Goal: Information Seeking & Learning: Learn about a topic

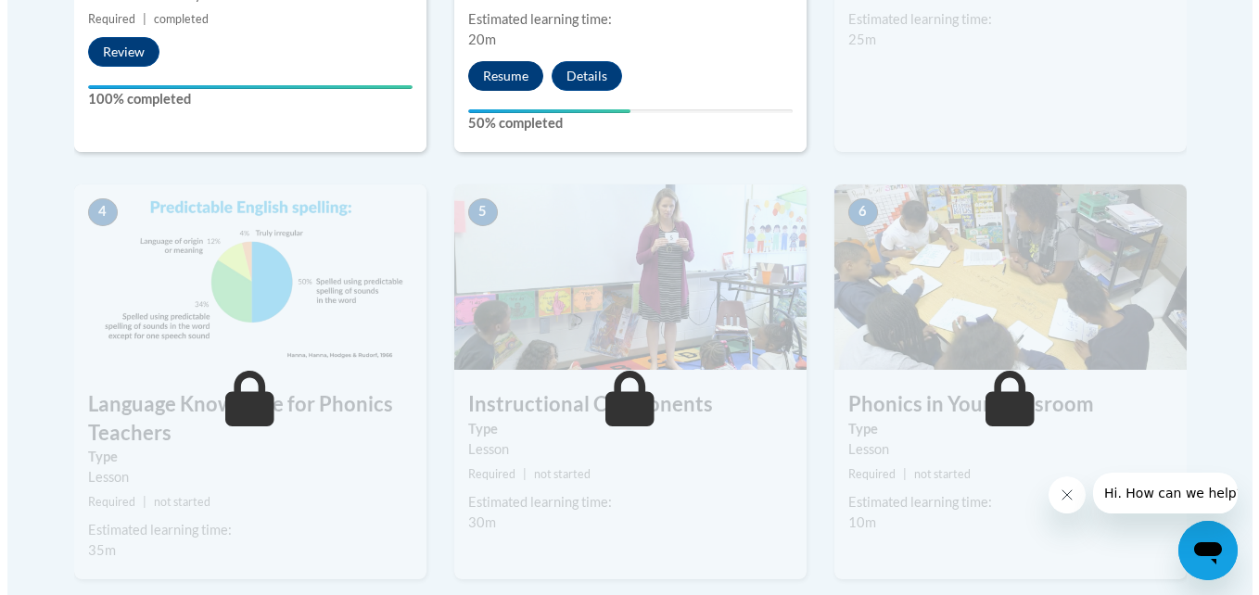
scroll to position [925, 0]
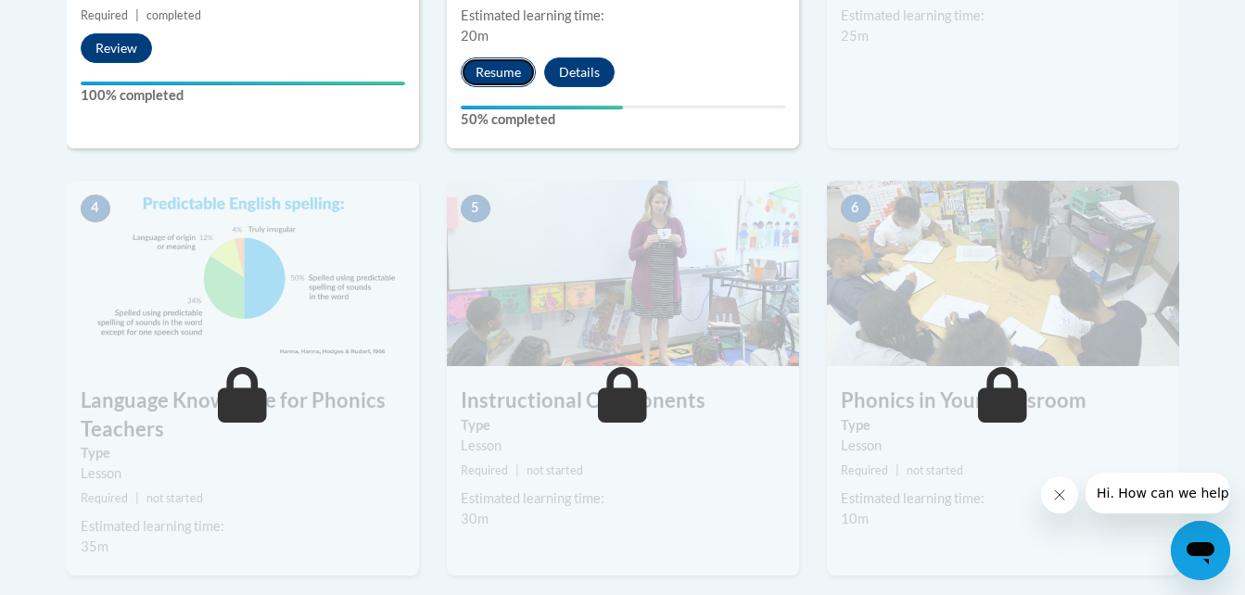
click at [492, 68] on button "Resume" at bounding box center [498, 72] width 75 height 30
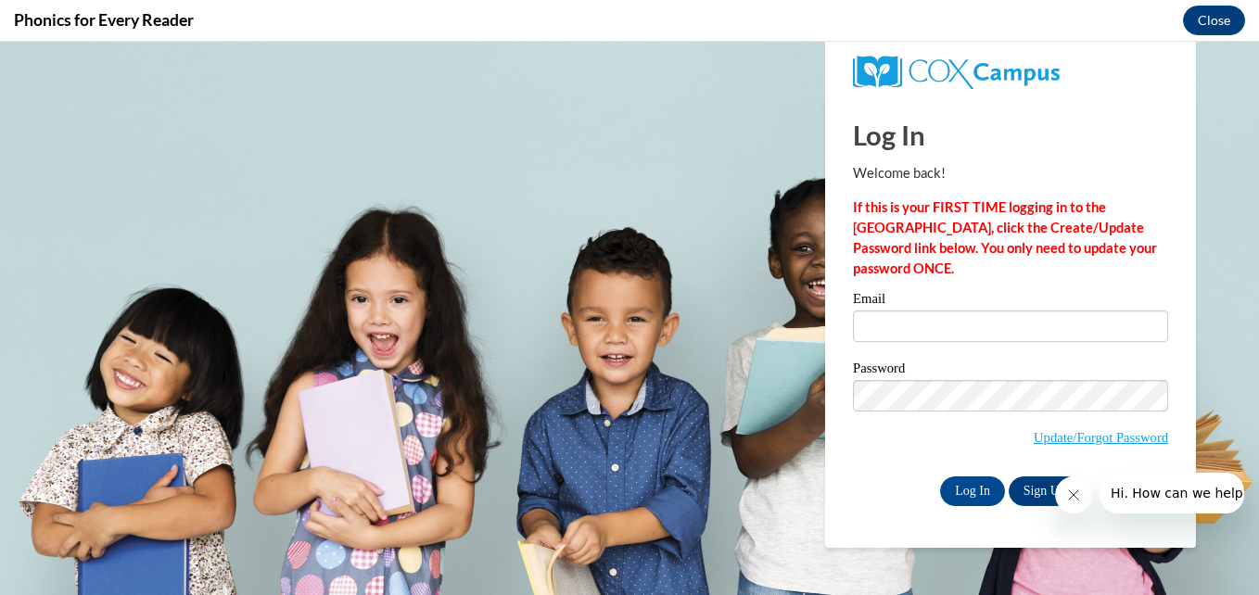
scroll to position [0, 0]
click at [892, 328] on input "Email" at bounding box center [1010, 327] width 315 height 32
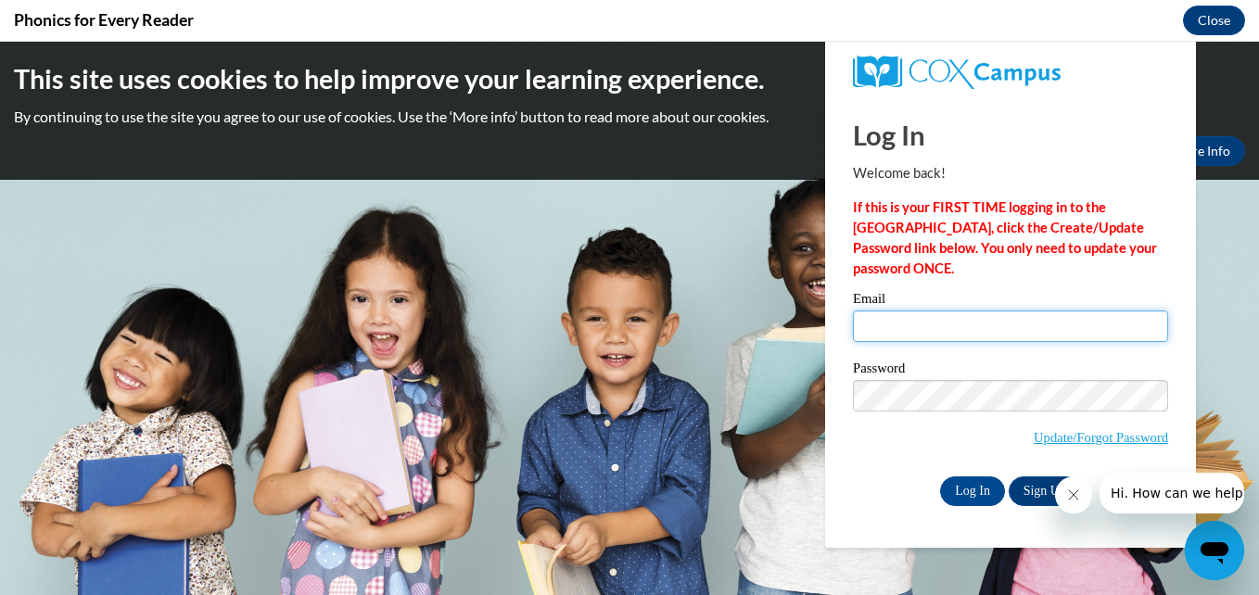
type input "golivar3@students.kennesaw.edu"
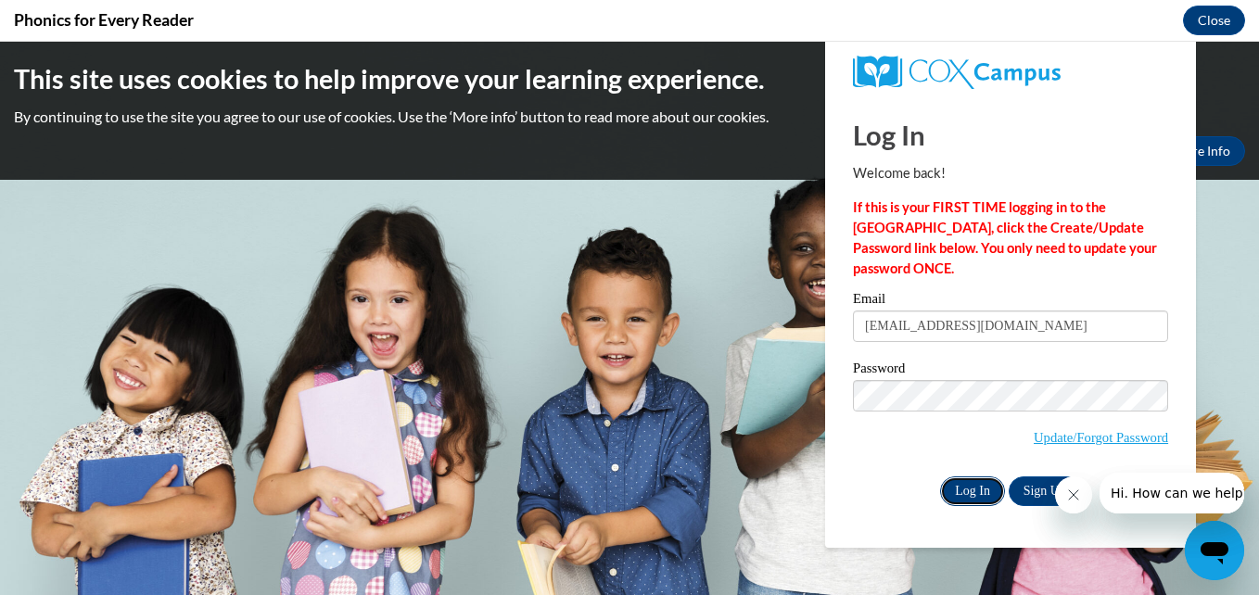
click at [973, 497] on input "Log In" at bounding box center [972, 492] width 65 height 30
click at [1074, 502] on icon "Close message from company" at bounding box center [1072, 495] width 15 height 15
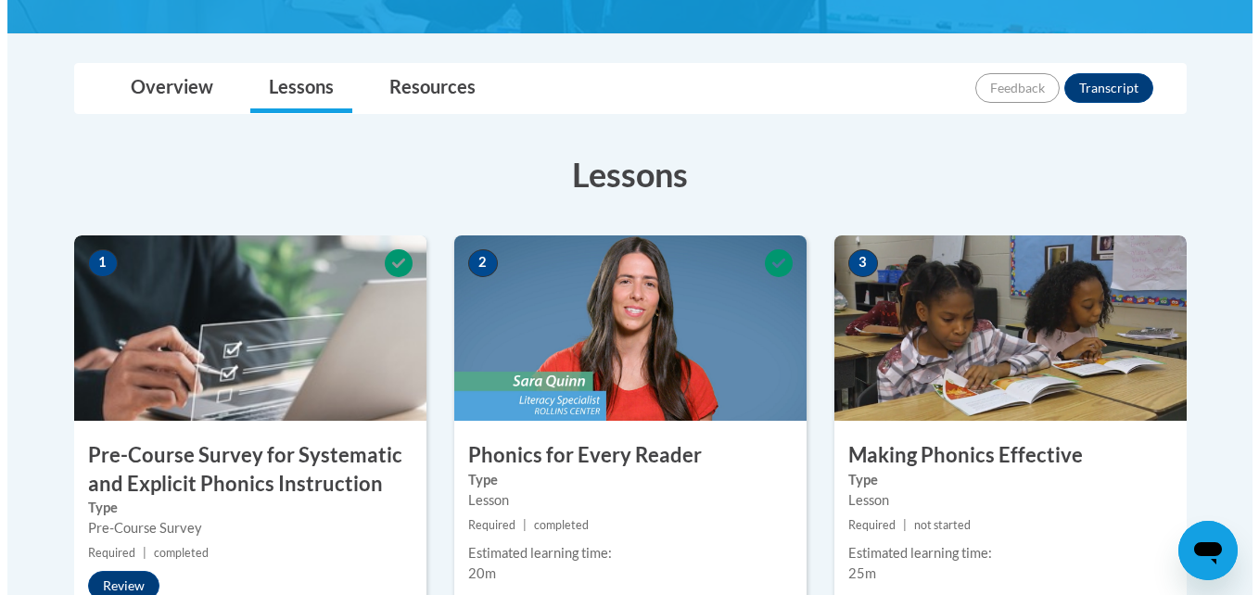
scroll to position [488, 0]
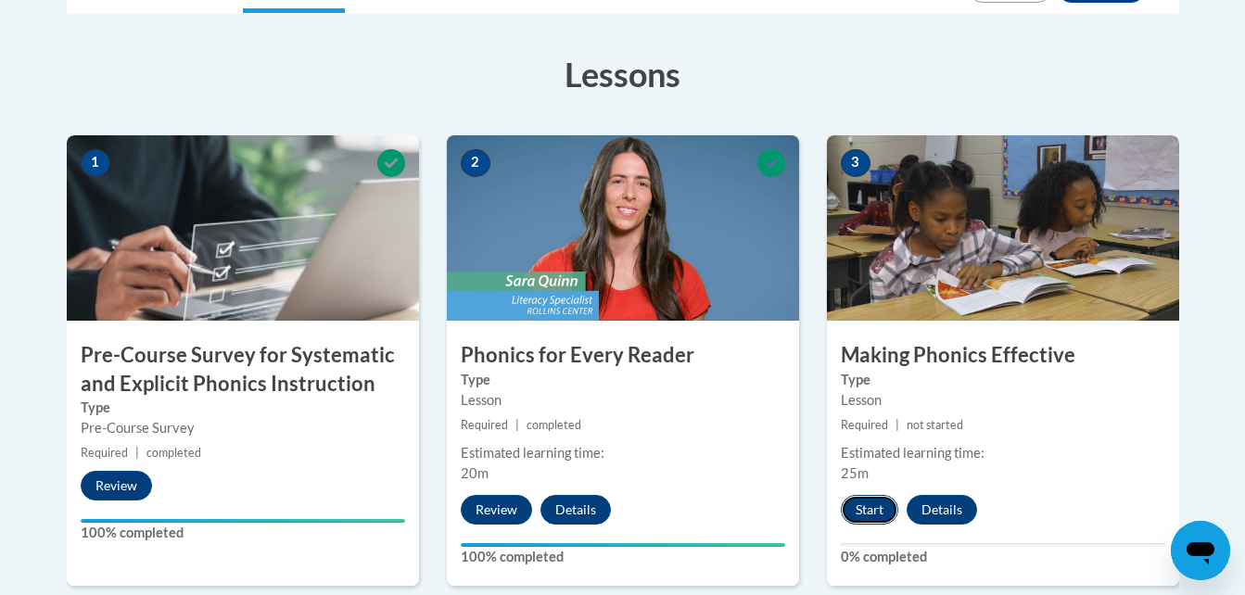
click at [860, 513] on button "Start" at bounding box center [869, 510] width 57 height 30
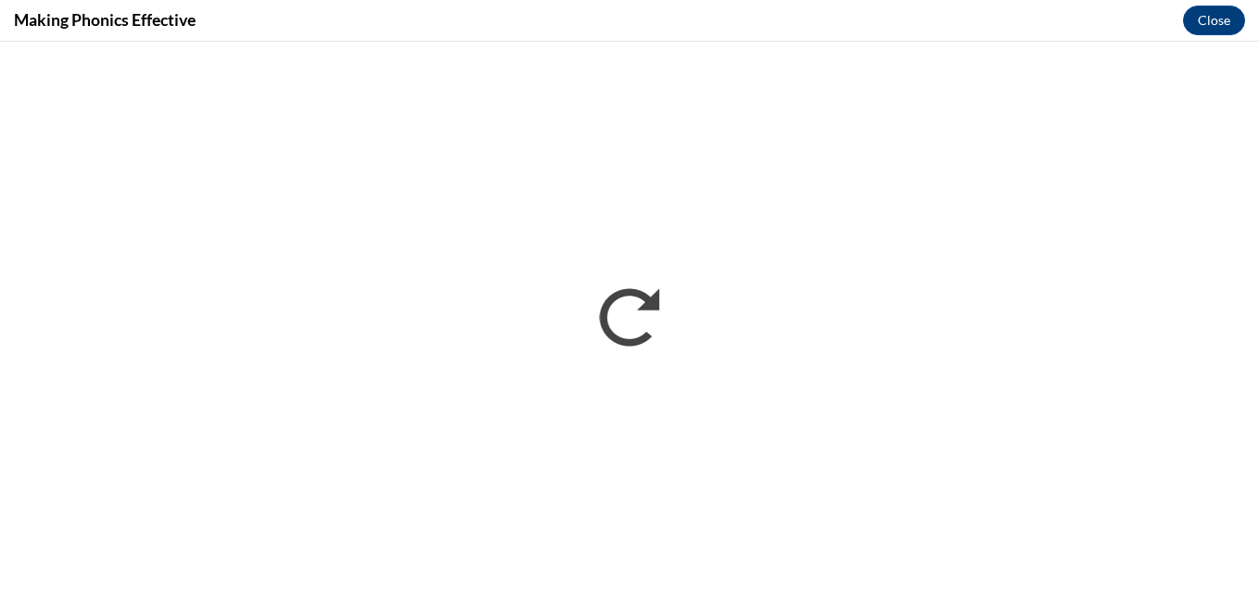
scroll to position [0, 0]
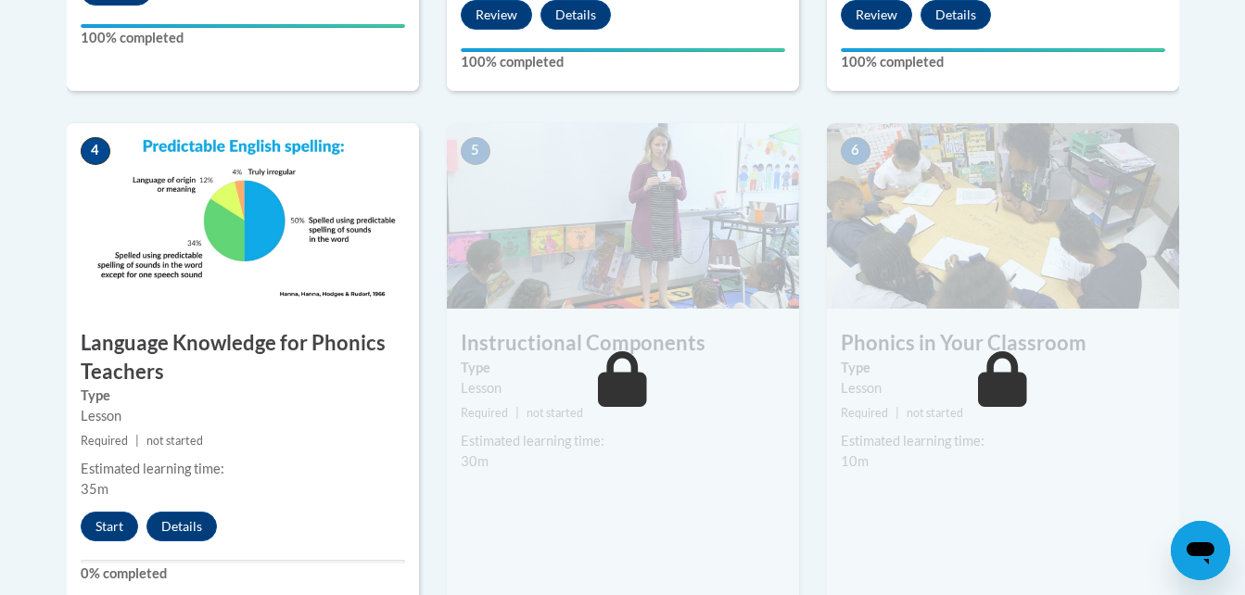
scroll to position [1005, 0]
